Goal: Information Seeking & Learning: Learn about a topic

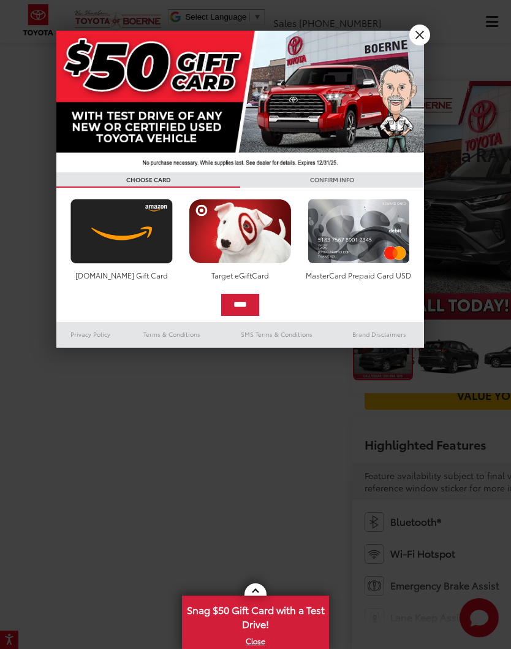
click at [503, 273] on div at bounding box center [255, 324] width 511 height 649
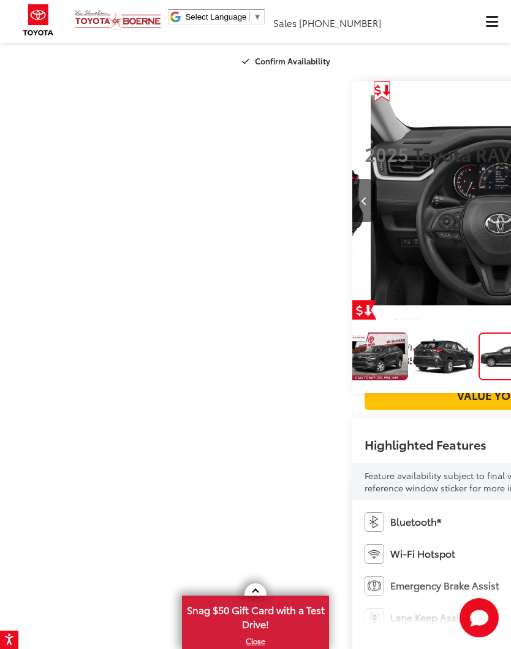
scroll to position [0, 9]
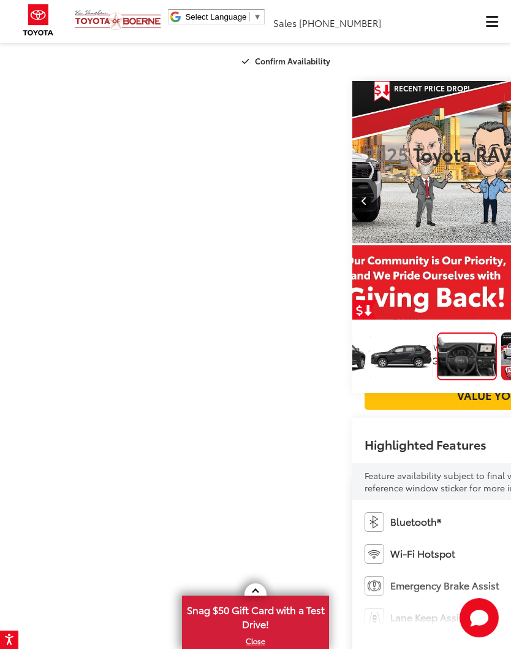
scroll to position [0, 1534]
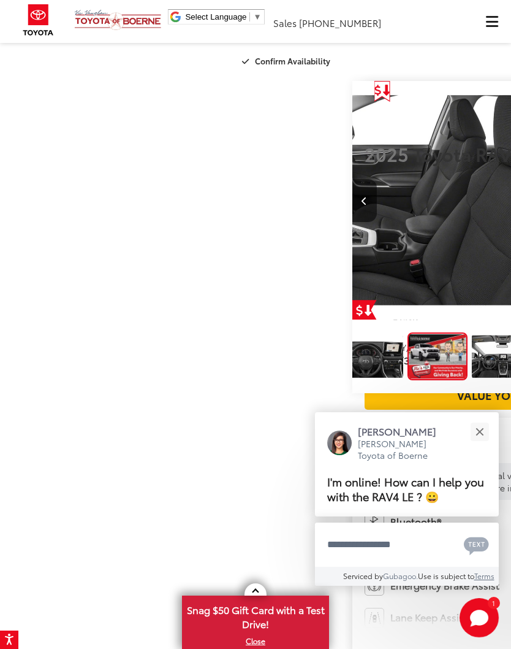
scroll to position [0, 223]
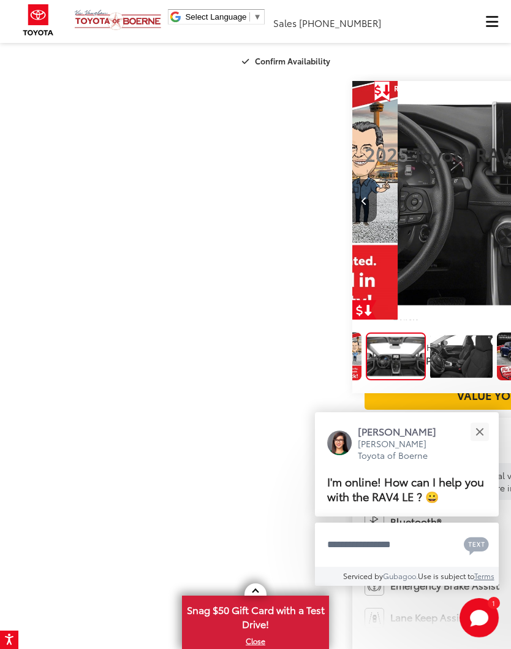
scroll to position [0, 331]
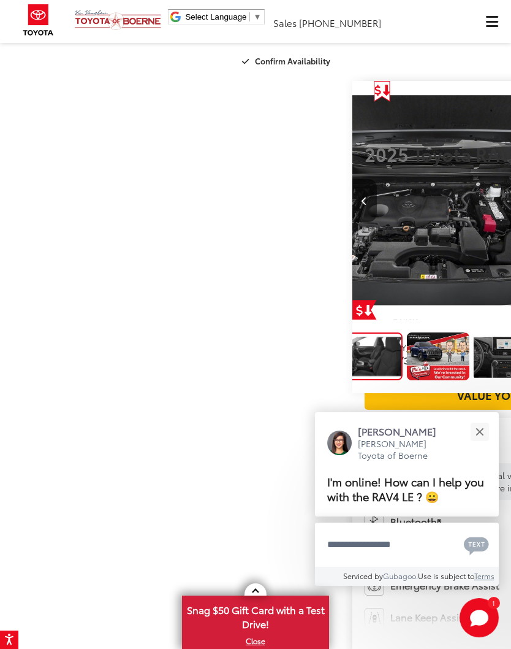
scroll to position [0, 3068]
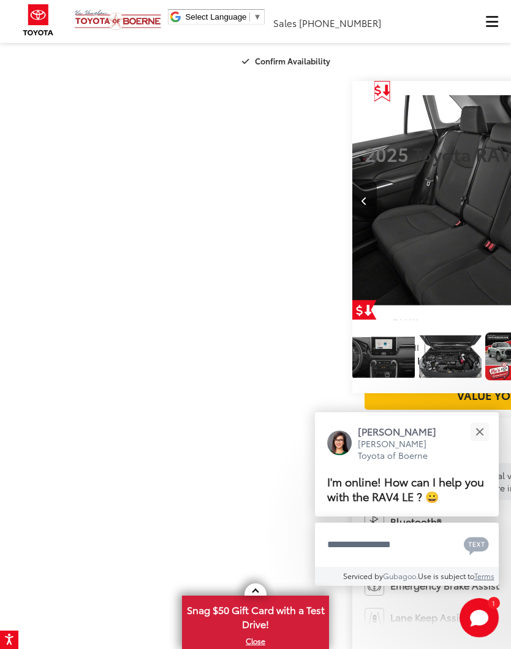
scroll to position [0, 3579]
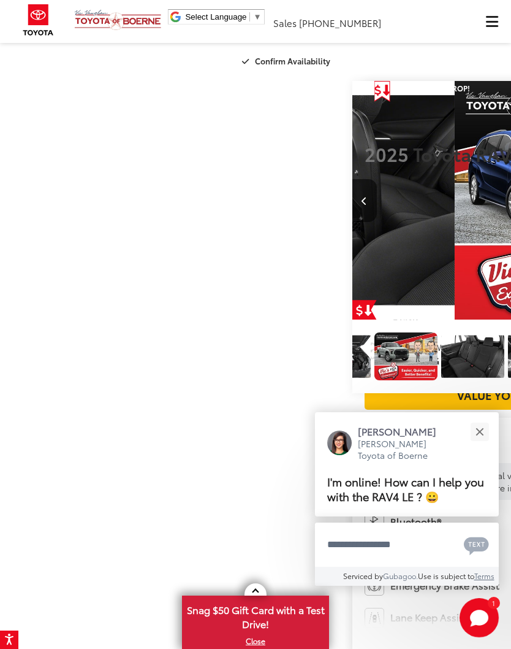
scroll to position [0, 4090]
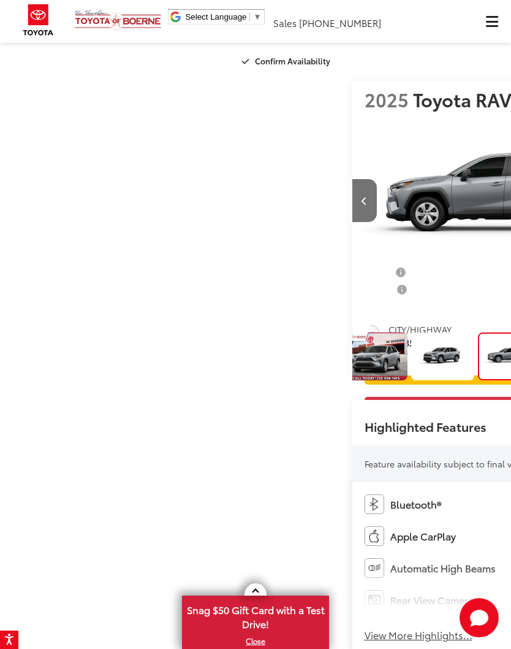
scroll to position [0, 9]
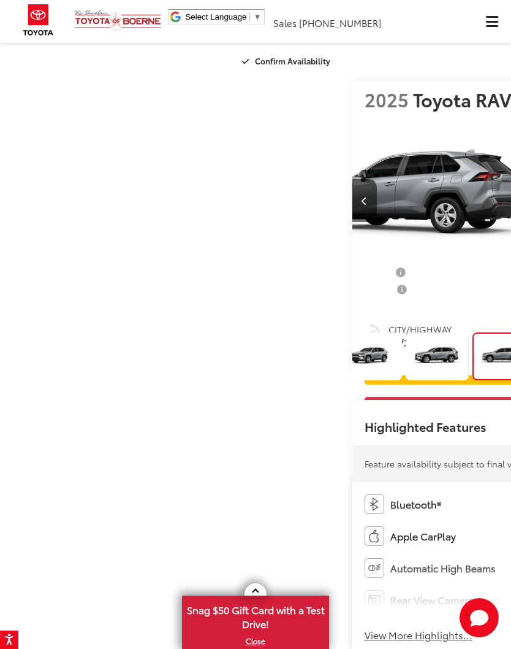
scroll to position [0, 116]
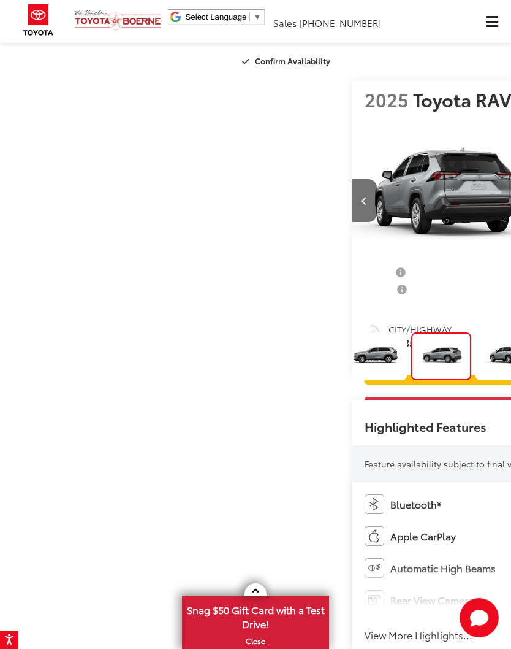
scroll to position [0, 223]
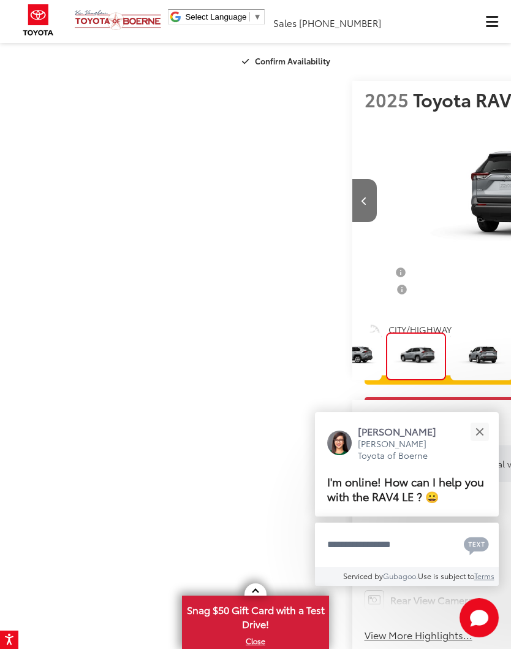
scroll to position [0, 331]
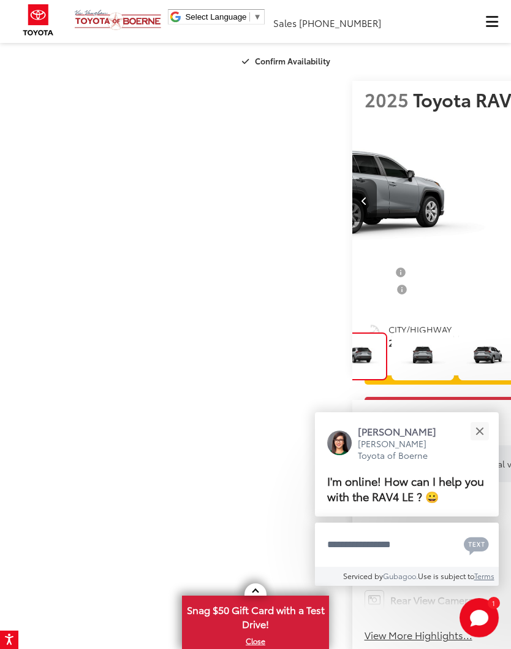
scroll to position [0, 438]
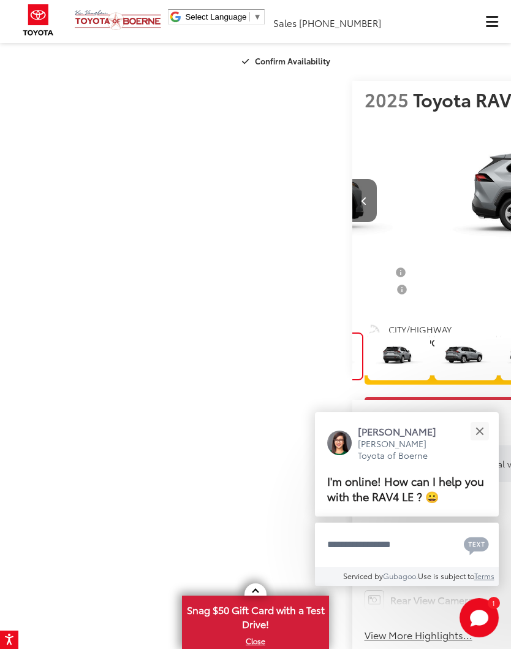
scroll to position [0, 546]
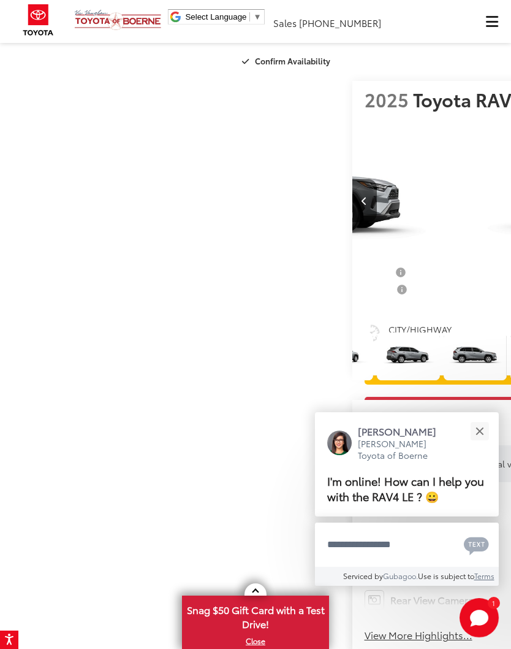
scroll to position [0, 4090]
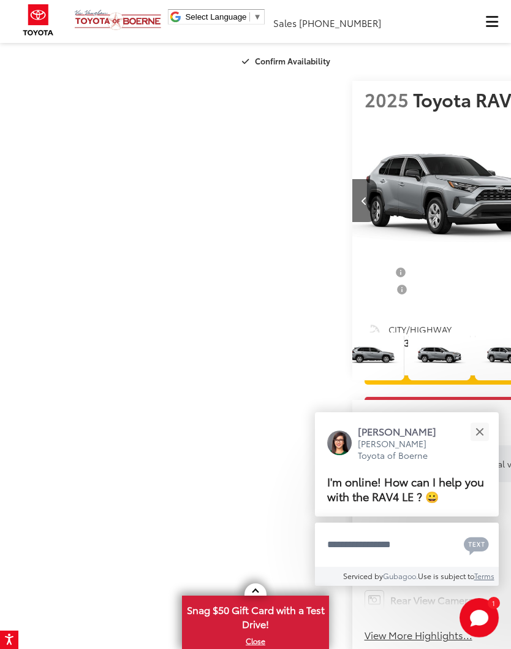
scroll to position [0, 760]
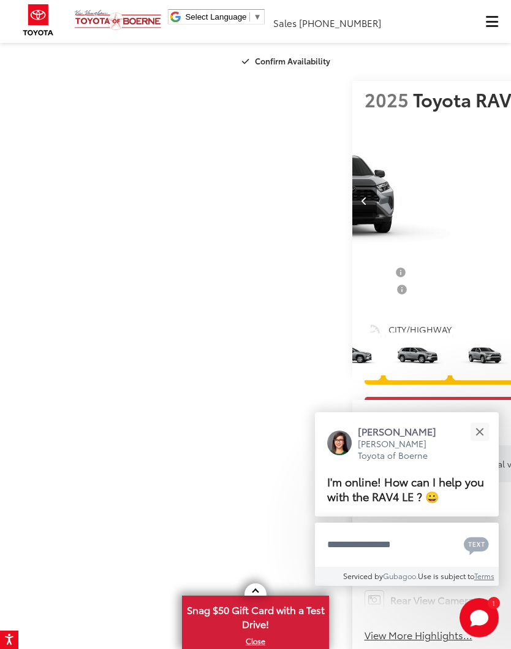
scroll to position [0, 867]
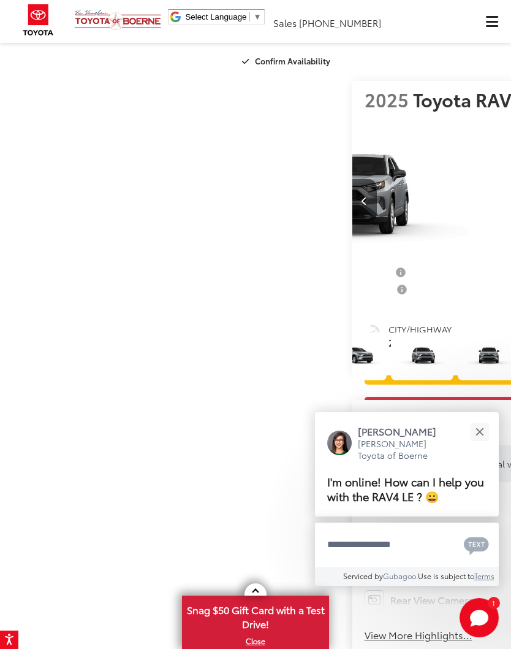
scroll to position [0, 0]
